Goal: Task Accomplishment & Management: Complete application form

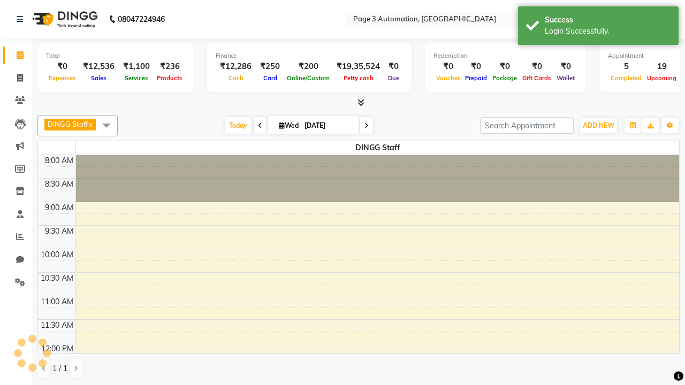
select select "en"
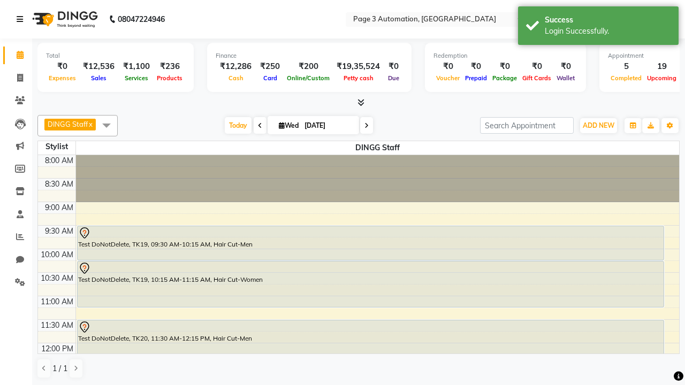
click at [22, 19] on icon at bounding box center [20, 19] width 6 height 7
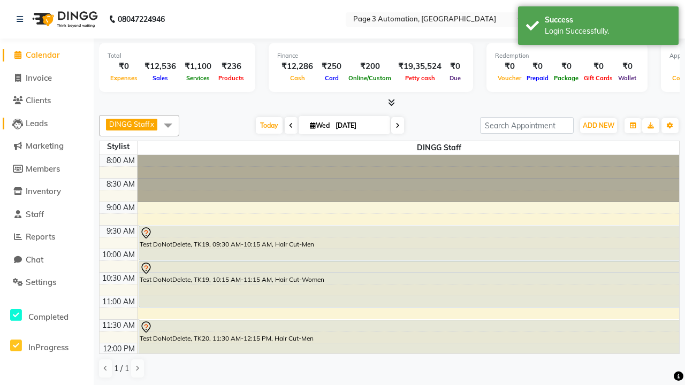
click at [47, 123] on span "Leads" at bounding box center [37, 123] width 22 height 10
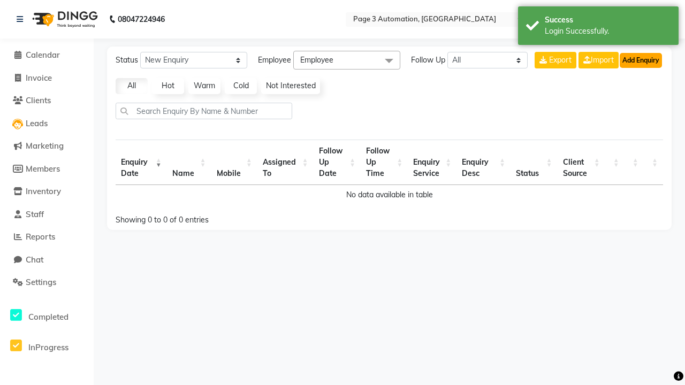
click at [641, 60] on button "Add Enquiry" at bounding box center [641, 60] width 42 height 15
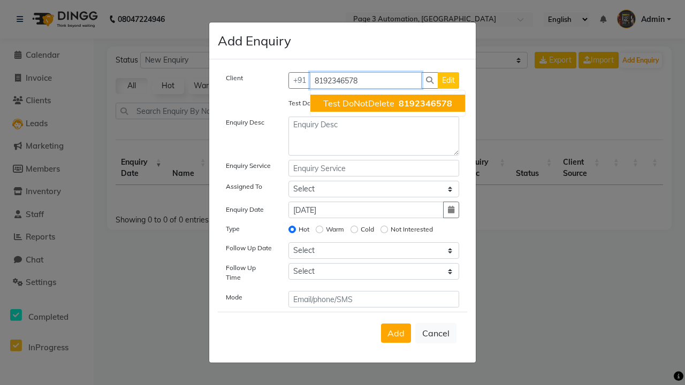
click at [387, 103] on span "Test DoNotDelete" at bounding box center [358, 103] width 71 height 11
type input "8192346578"
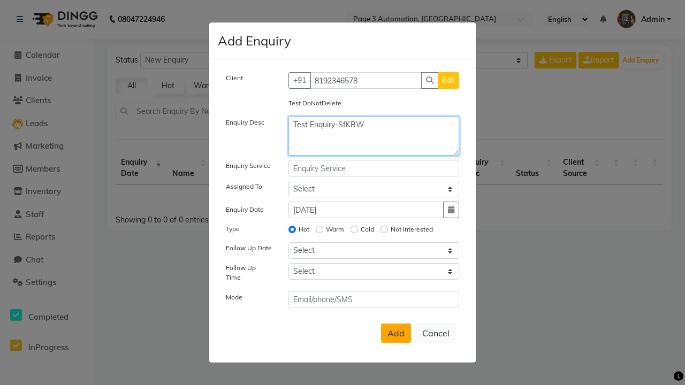
type textarea "Test Enquiry-SfKBW"
click at [396, 333] on span "Add" at bounding box center [395, 333] width 17 height 11
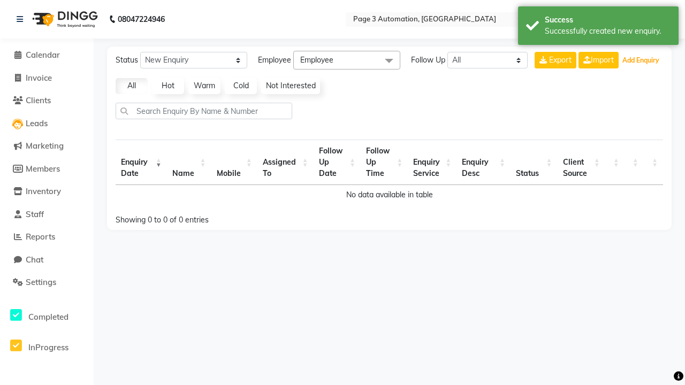
select select "10"
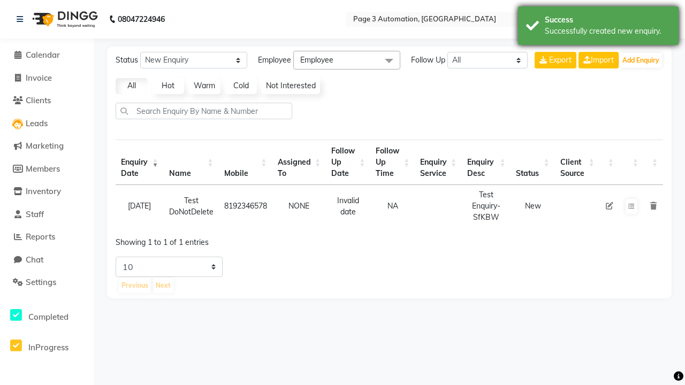
click at [598, 27] on div "Successfully created new enquiry." at bounding box center [608, 31] width 126 height 11
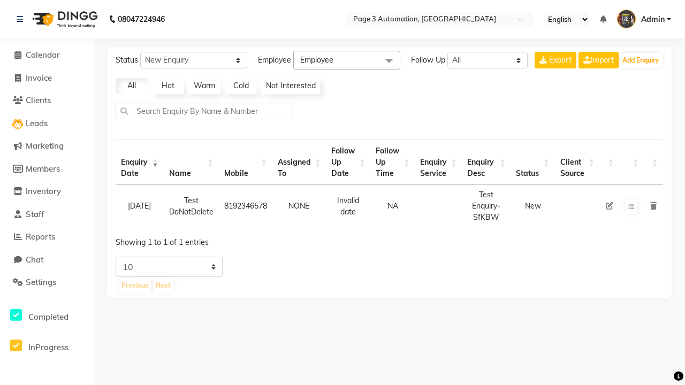
click at [609, 206] on icon at bounding box center [609, 205] width 7 height 7
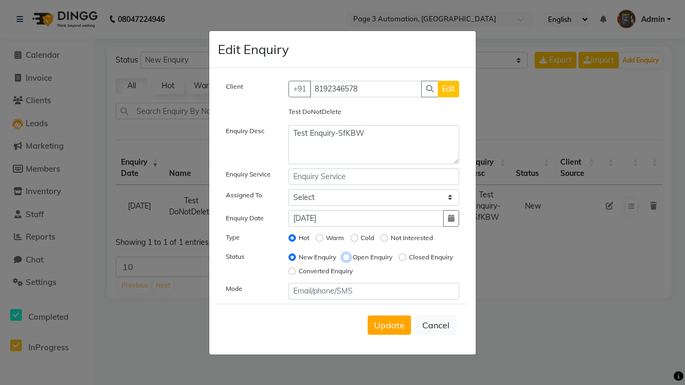
click at [346, 257] on input "Open Enquiry" at bounding box center [345, 257] width 7 height 7
radio input "true"
radio input "false"
click at [389, 325] on span "Update" at bounding box center [389, 325] width 31 height 11
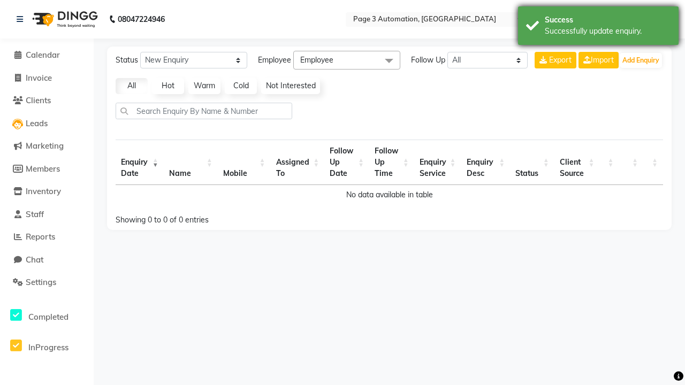
click at [598, 27] on div "Successfully update enquiry." at bounding box center [608, 31] width 126 height 11
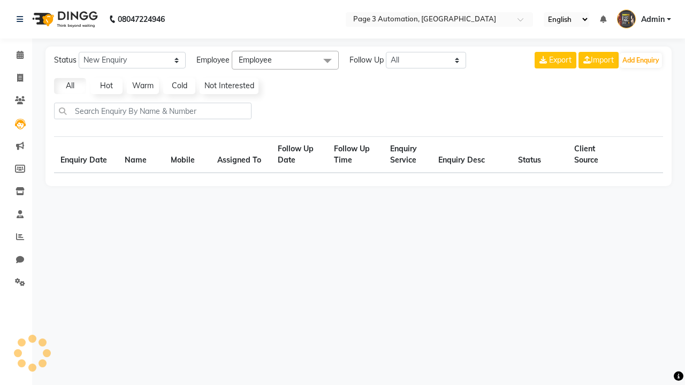
select select "Open"
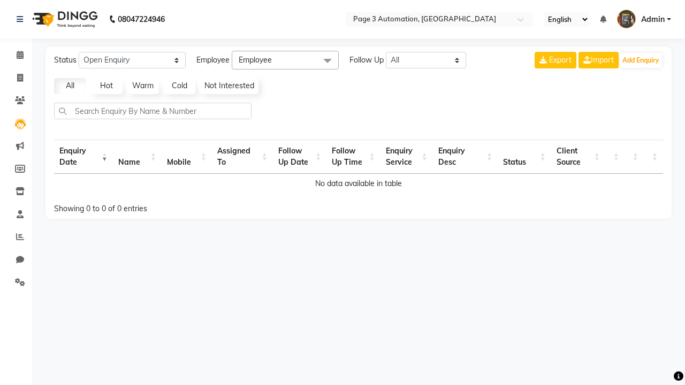
select select "10"
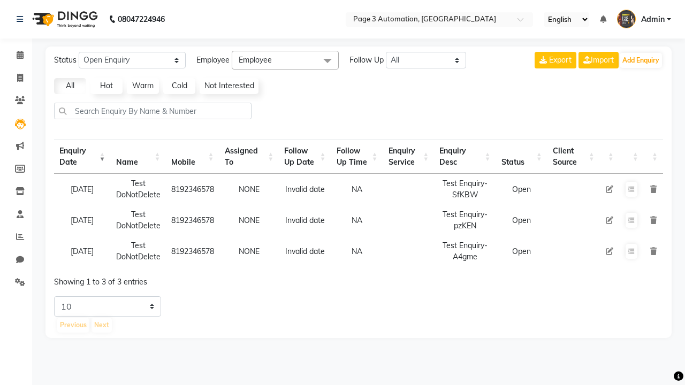
click at [653, 189] on icon at bounding box center [653, 189] width 6 height 7
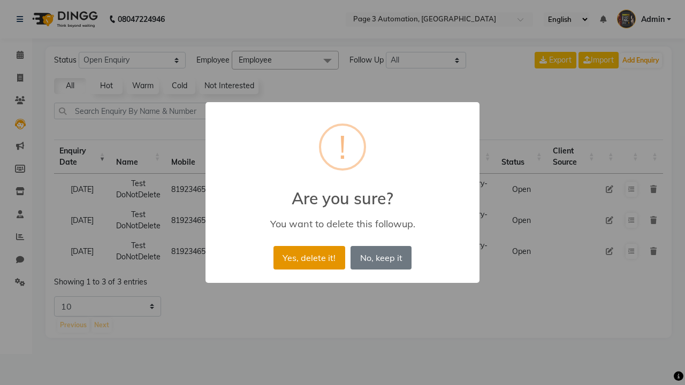
click at [309, 257] on button "Yes, delete it!" at bounding box center [309, 258] width 72 height 24
